Goal: Obtain resource: Download file/media

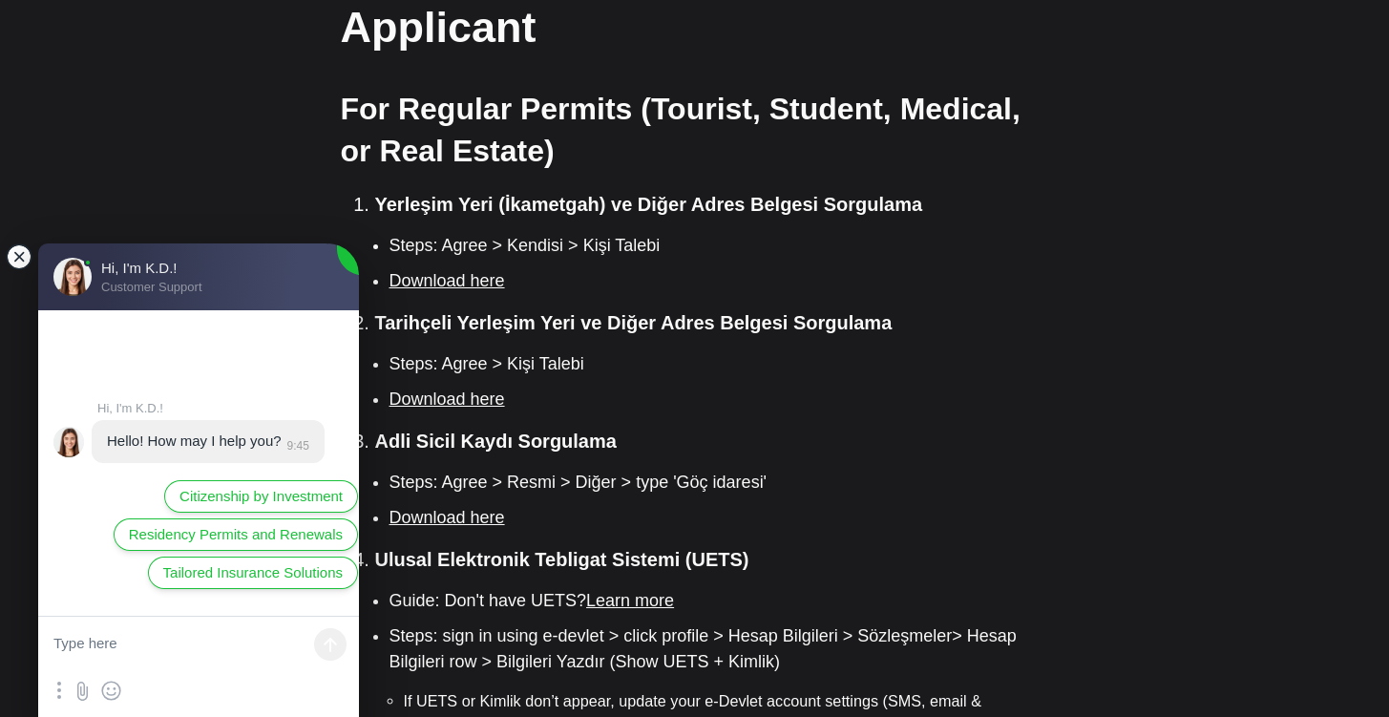
click at [23, 262] on jdiv at bounding box center [19, 256] width 27 height 27
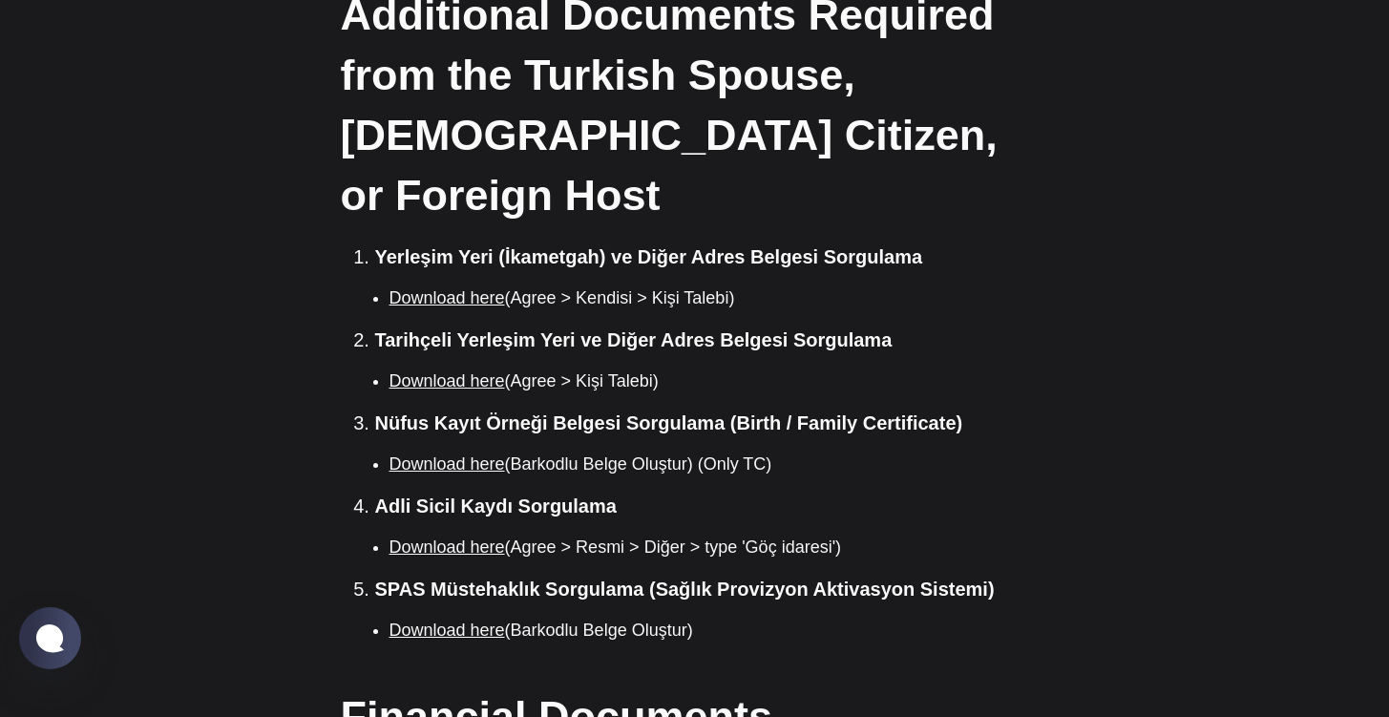
scroll to position [2942, 0]
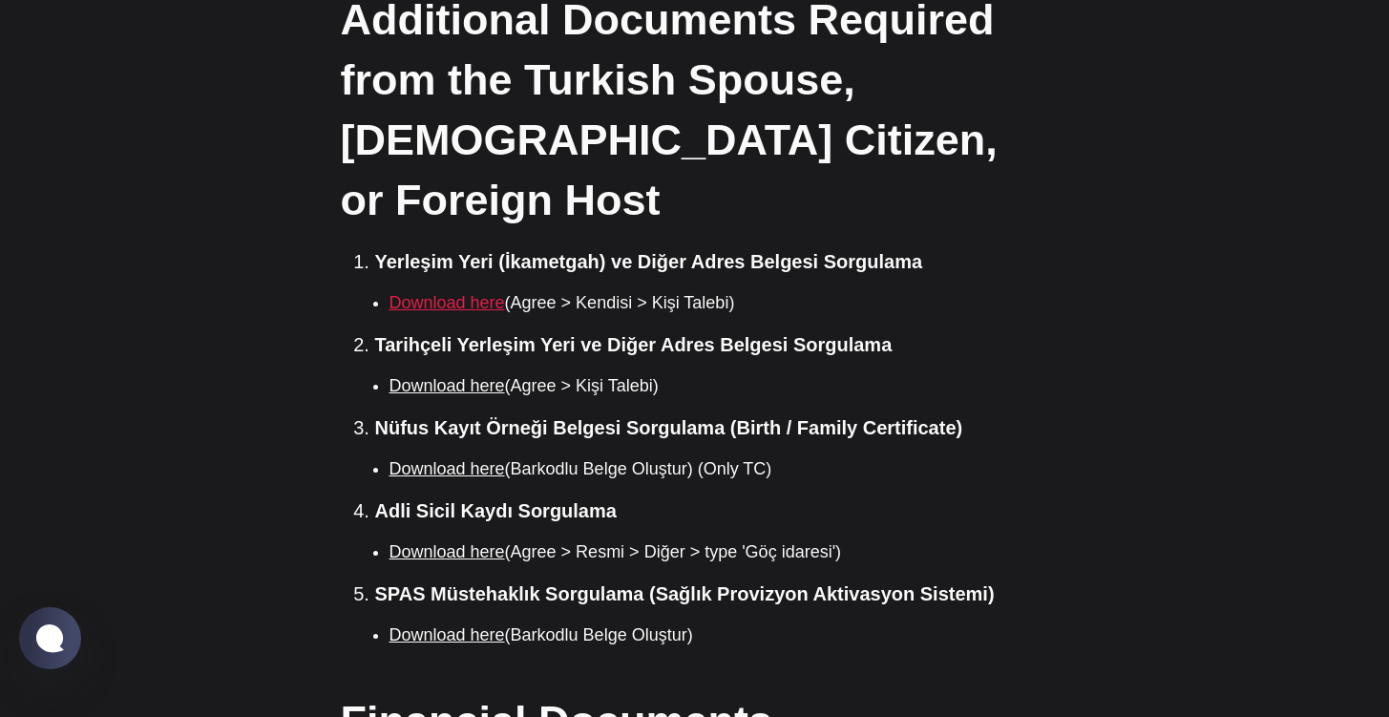
click at [458, 293] on link "Download here" at bounding box center [446, 302] width 115 height 19
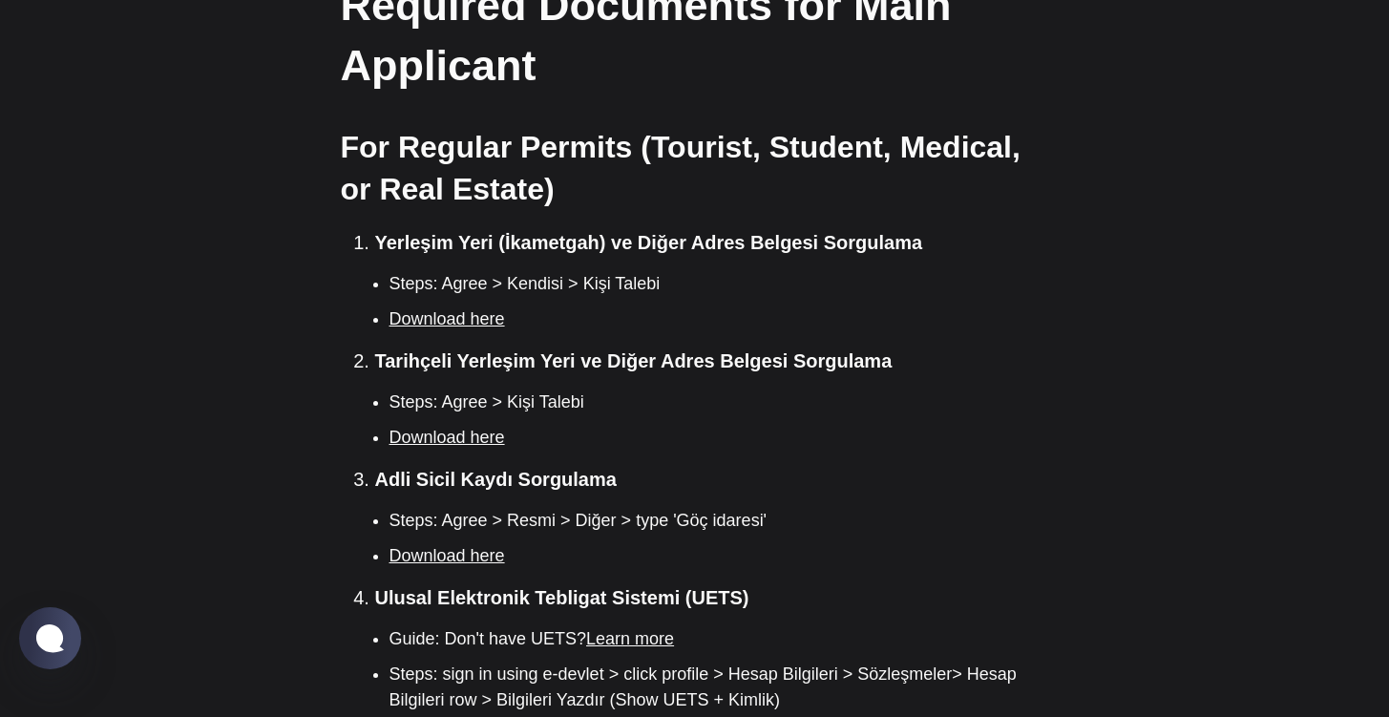
scroll to position [1385, 0]
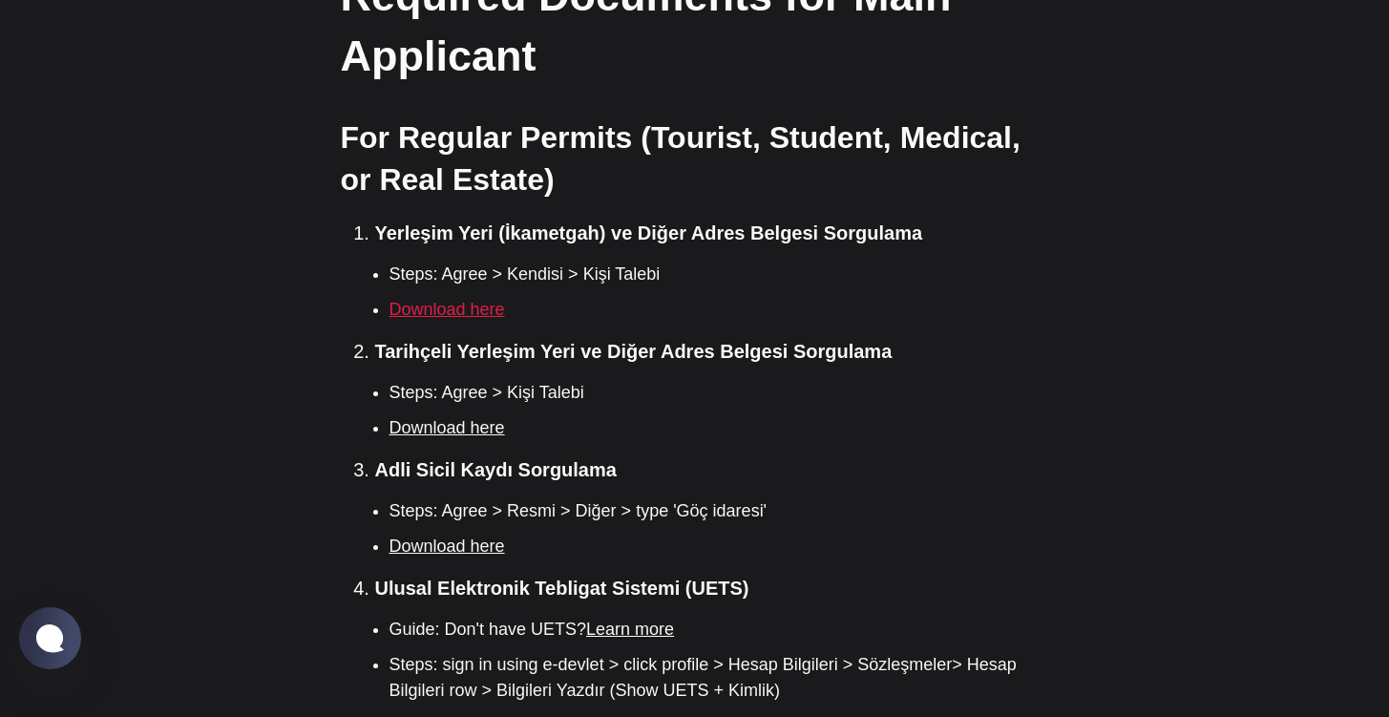
click at [486, 300] on link "Download here" at bounding box center [446, 309] width 115 height 19
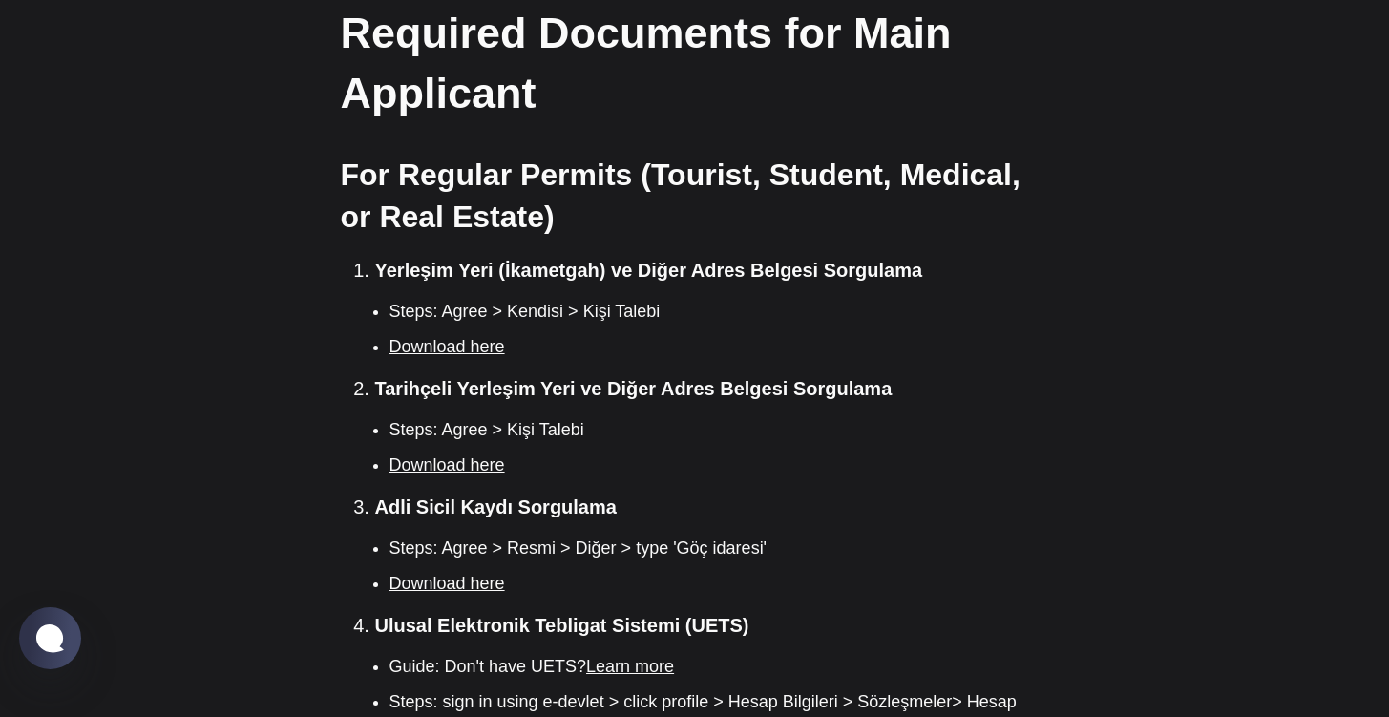
scroll to position [1362, 0]
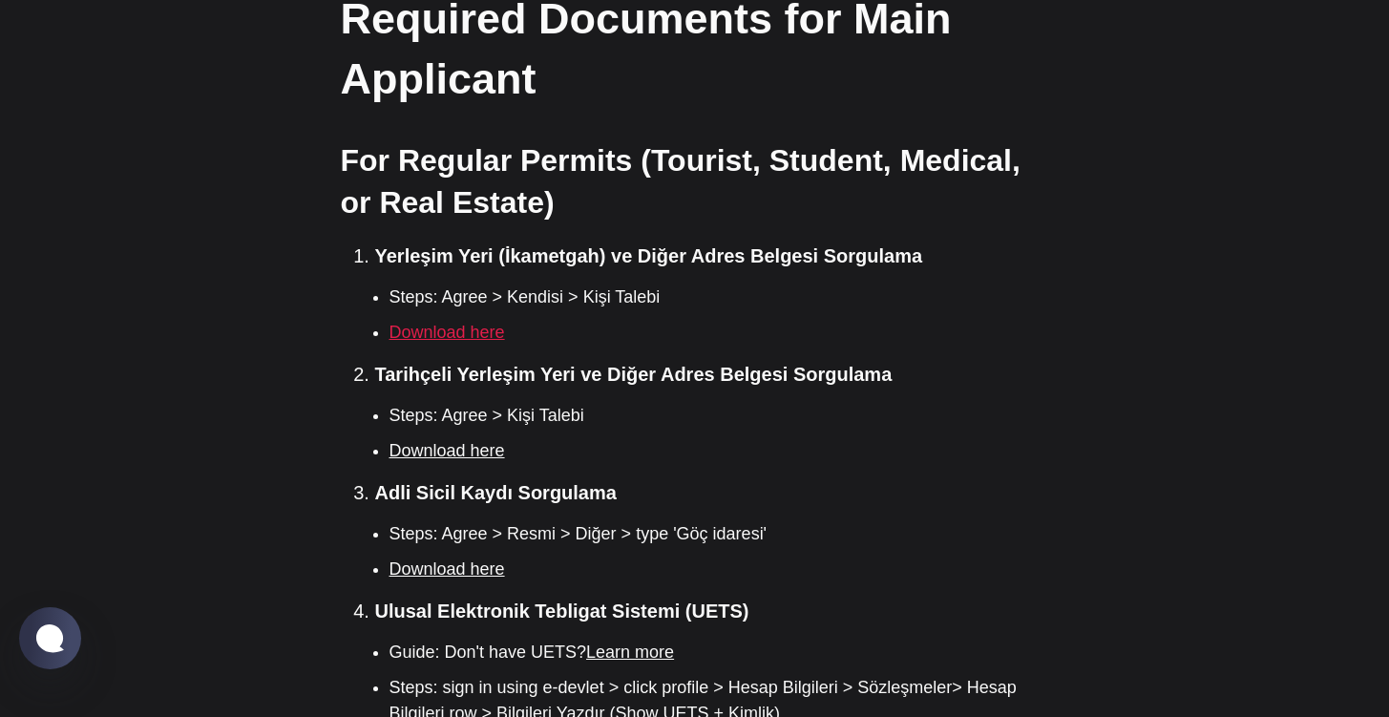
click at [426, 323] on link "Download here" at bounding box center [446, 332] width 115 height 19
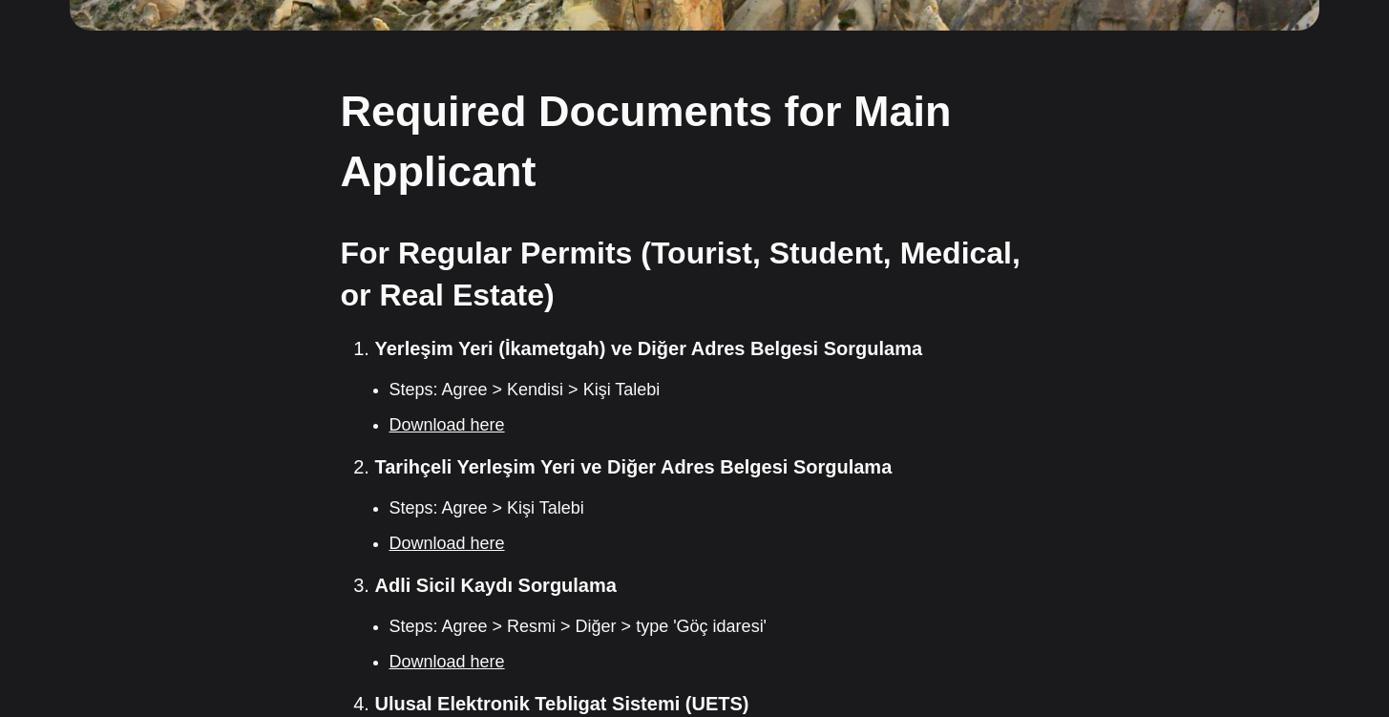
scroll to position [1298, 0]
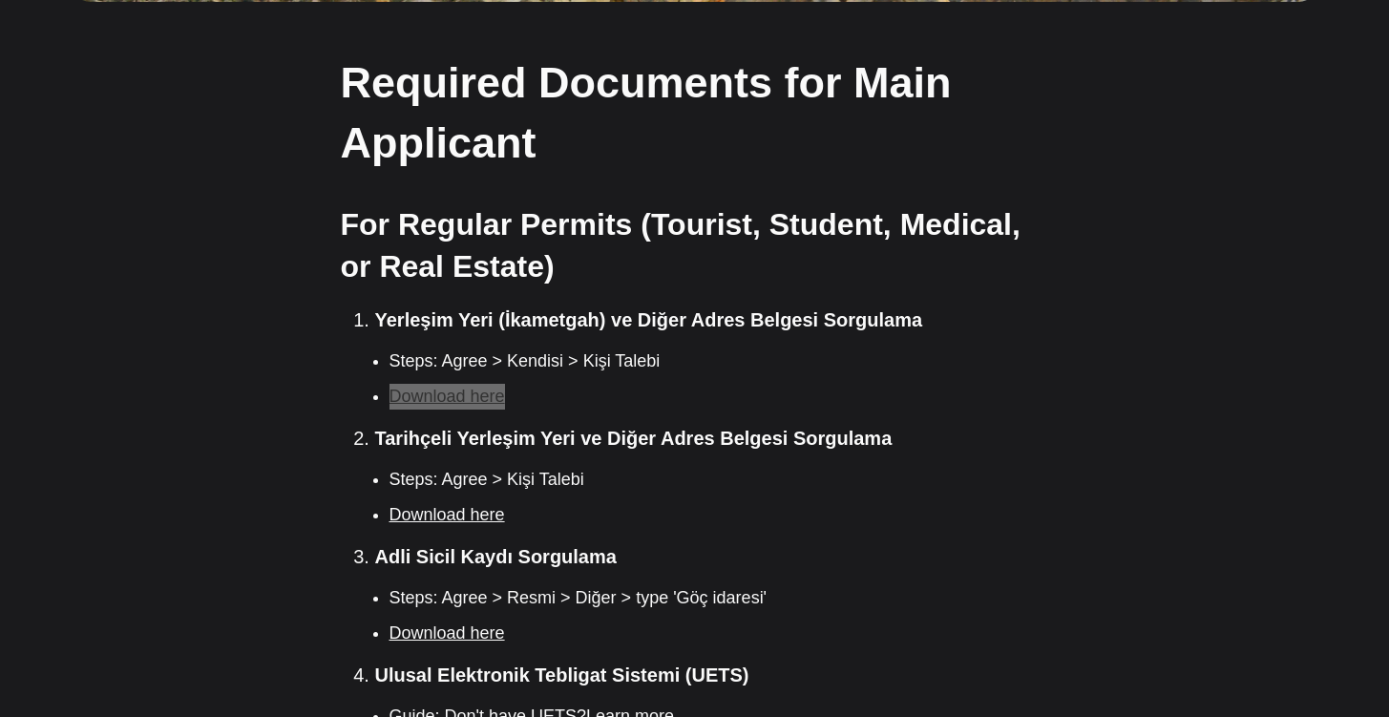
drag, startPoint x: 450, startPoint y: 330, endPoint x: 637, endPoint y: 0, distance: 379.5
drag, startPoint x: 468, startPoint y: 450, endPoint x: 678, endPoint y: 4, distance: 493.5
drag, startPoint x: 451, startPoint y: 571, endPoint x: 623, endPoint y: 3, distance: 593.3
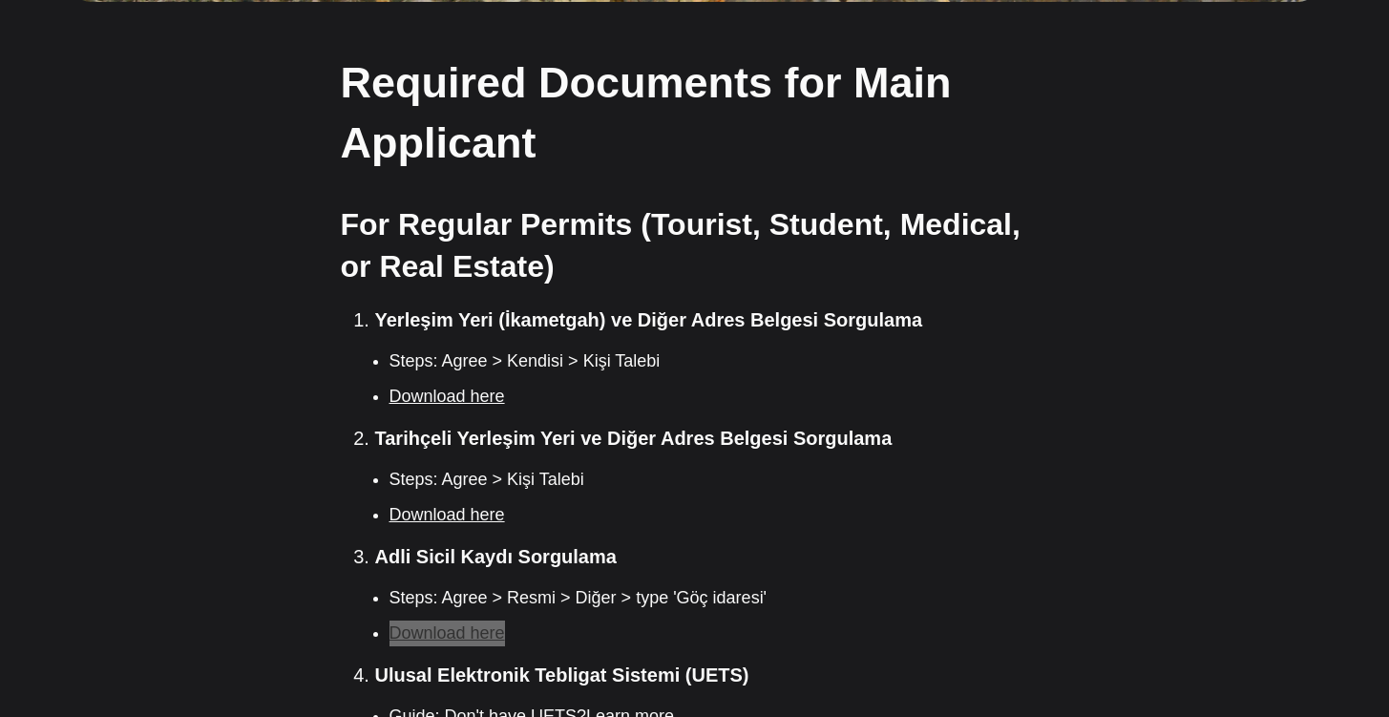
drag, startPoint x: 438, startPoint y: 566, endPoint x: 646, endPoint y: 1, distance: 602.1
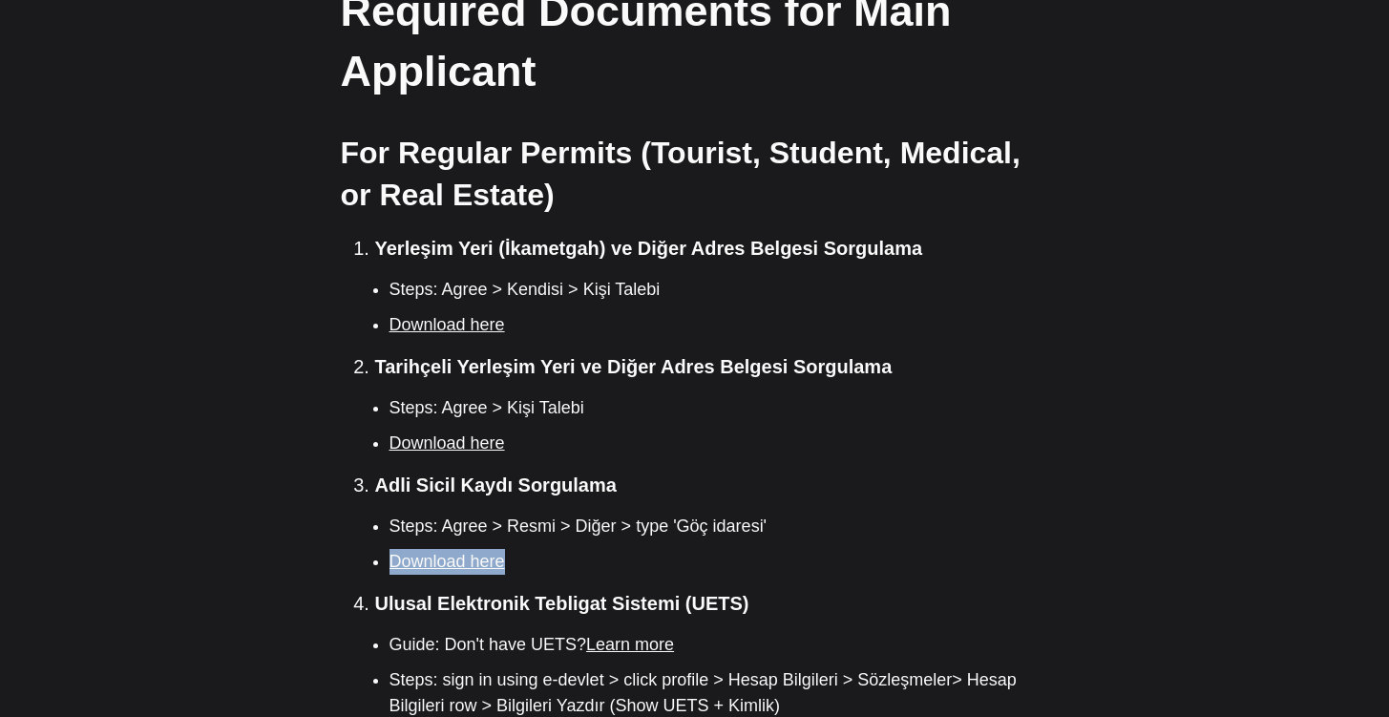
scroll to position [1374, 0]
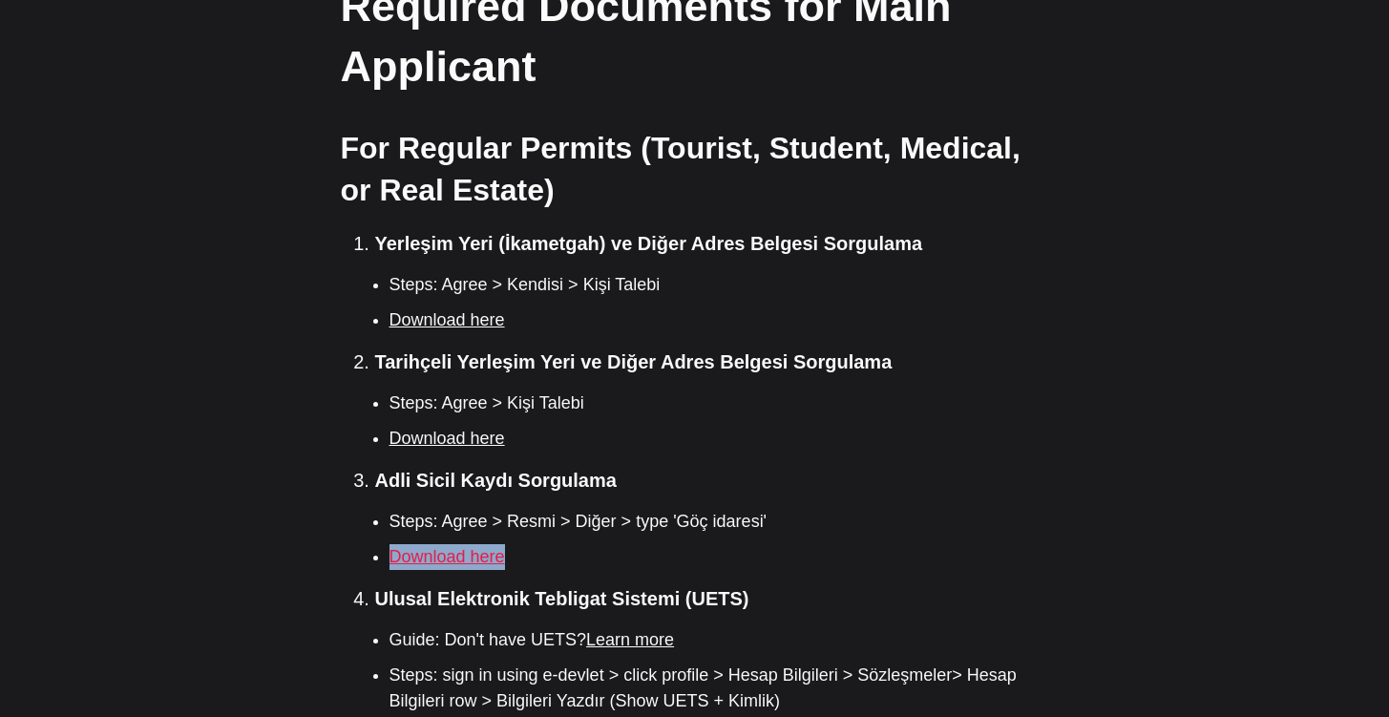
click at [452, 547] on link "Download here" at bounding box center [446, 556] width 115 height 19
